Goal: Find contact information: Find contact information

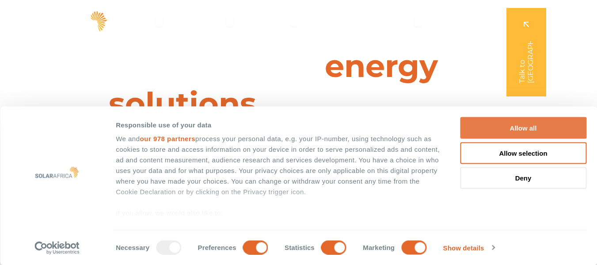
click at [536, 130] on button "Allow all" at bounding box center [523, 128] width 126 height 22
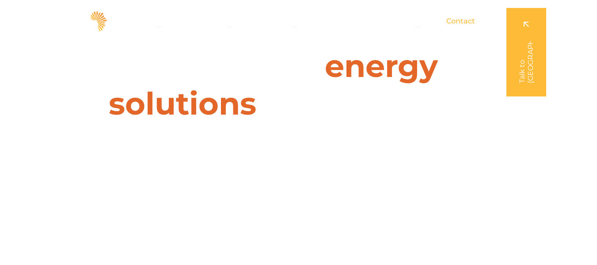
click at [460, 20] on span "Contact" at bounding box center [461, 21] width 29 height 11
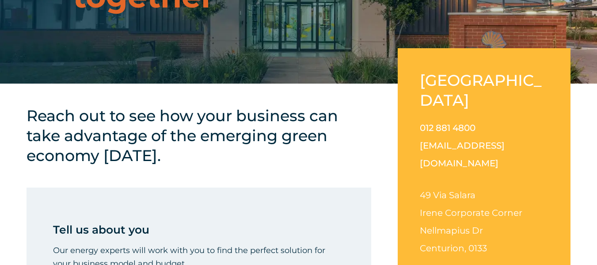
scroll to position [133, 0]
